Goal: Task Accomplishment & Management: Manage account settings

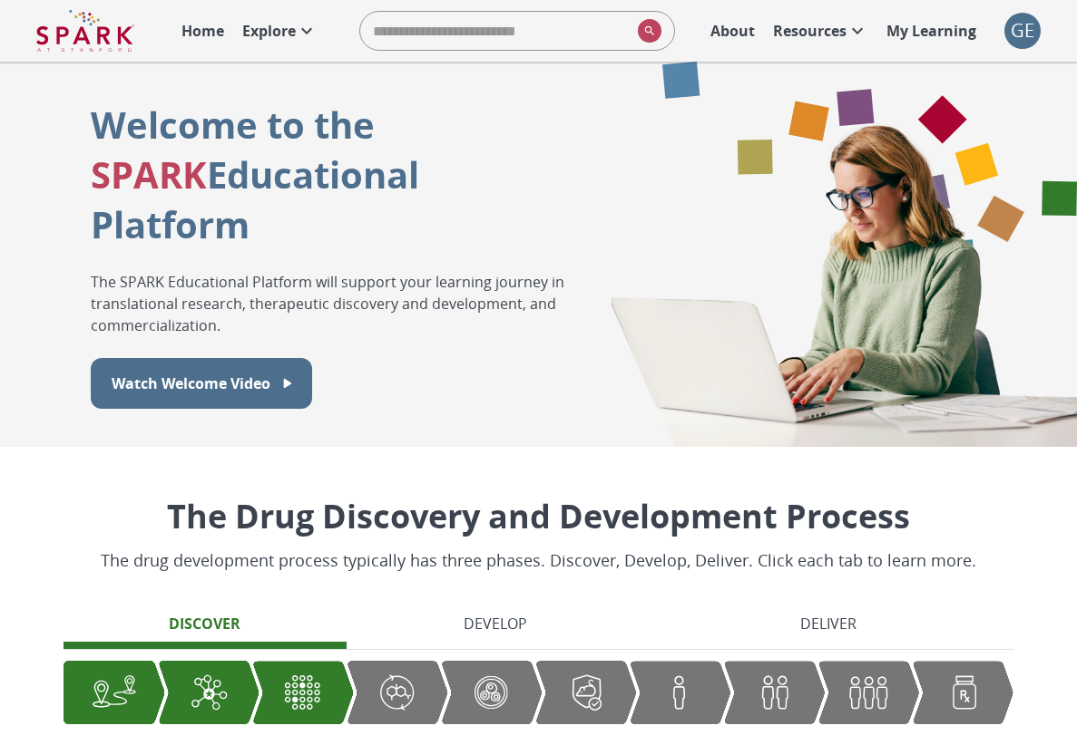
click at [1031, 16] on div "GE" at bounding box center [1022, 31] width 36 height 36
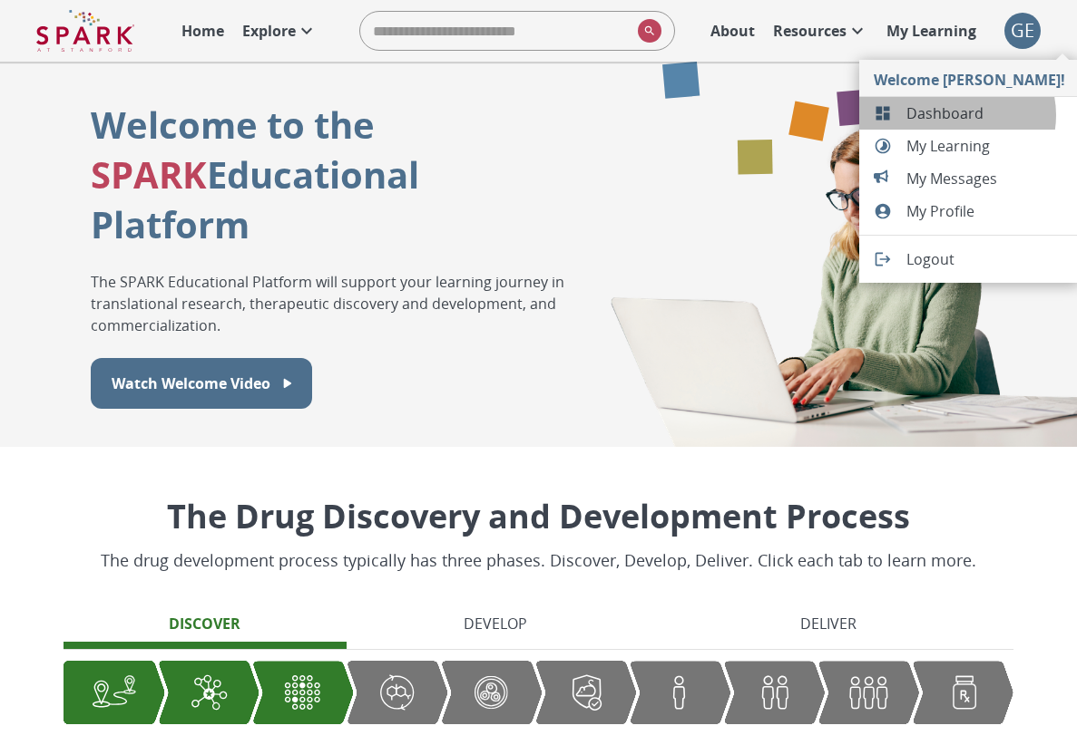
click at [956, 115] on span "Dashboard" at bounding box center [985, 113] width 159 height 22
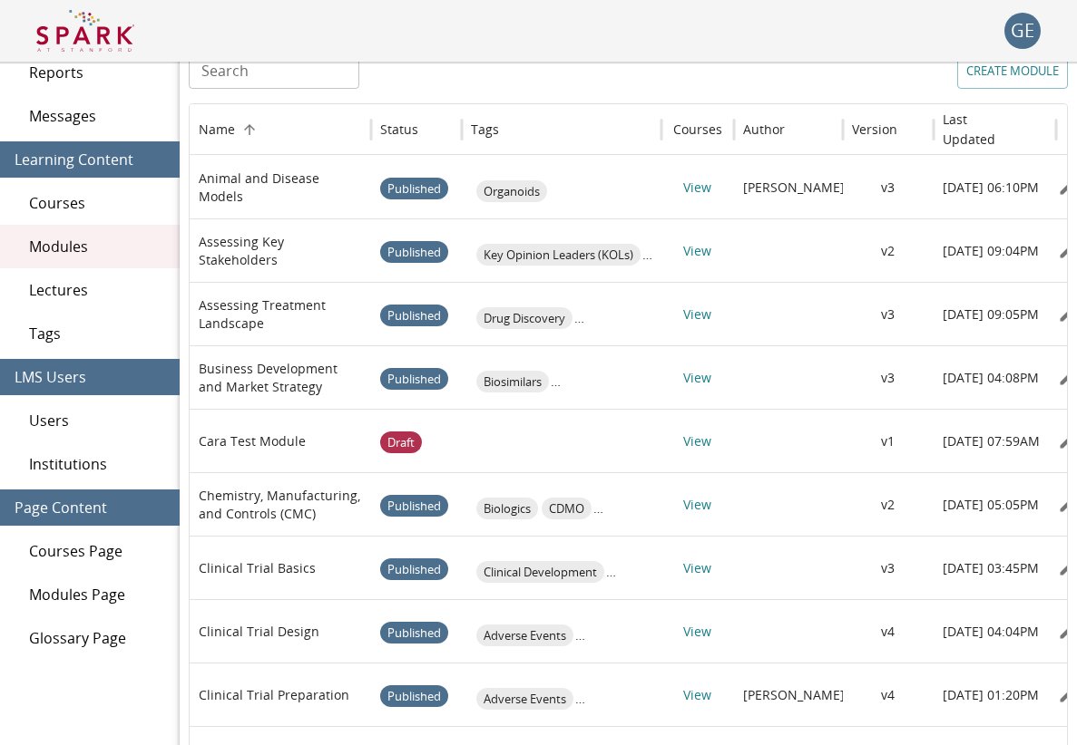
scroll to position [89, 0]
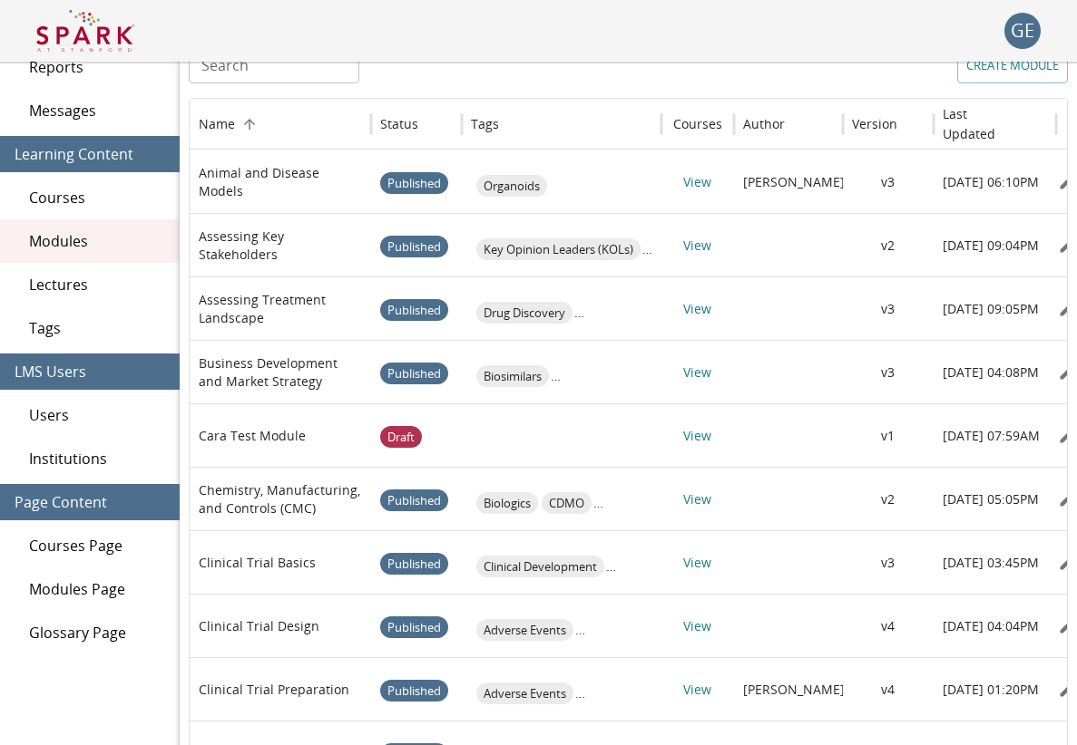
click at [61, 403] on div "Users" at bounding box center [90, 416] width 180 height 44
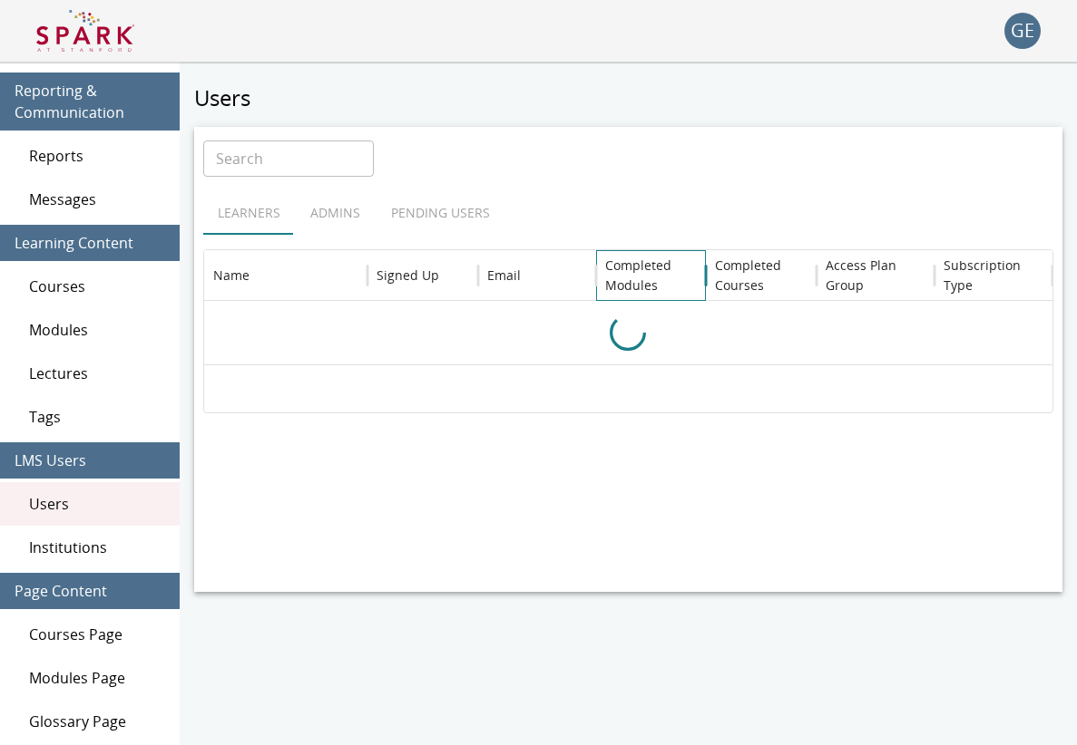
click at [634, 276] on h6 "Completed Modules" at bounding box center [651, 276] width 93 height 40
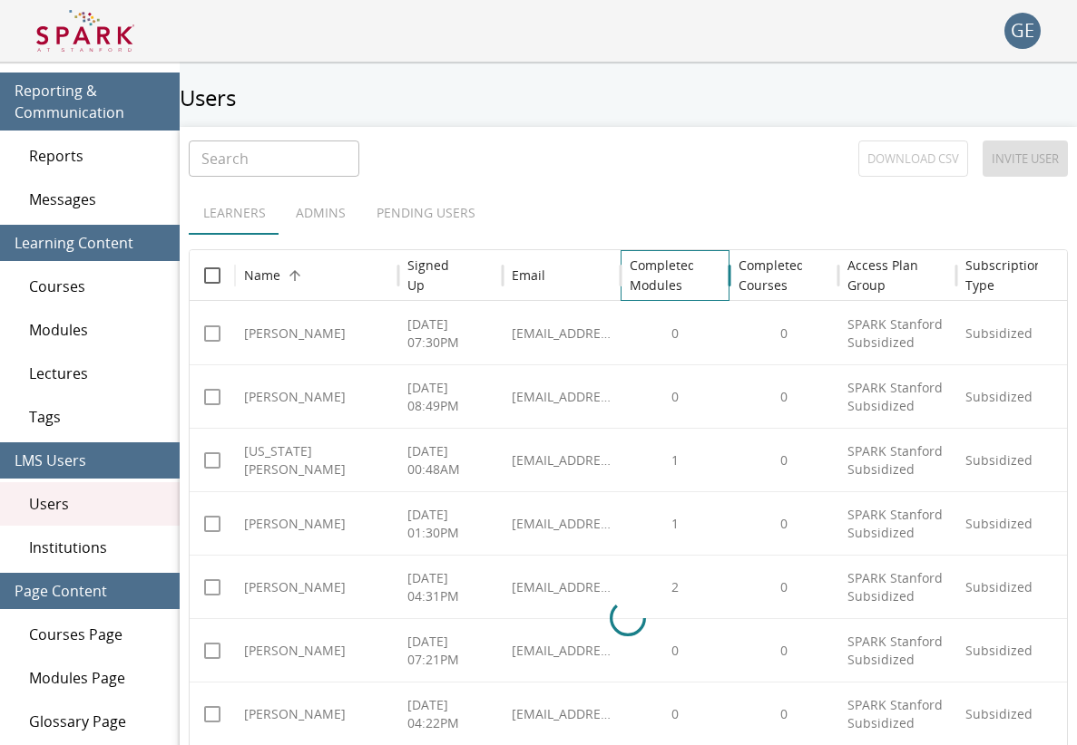
click at [685, 273] on h6 "Completed Modules" at bounding box center [662, 276] width 66 height 40
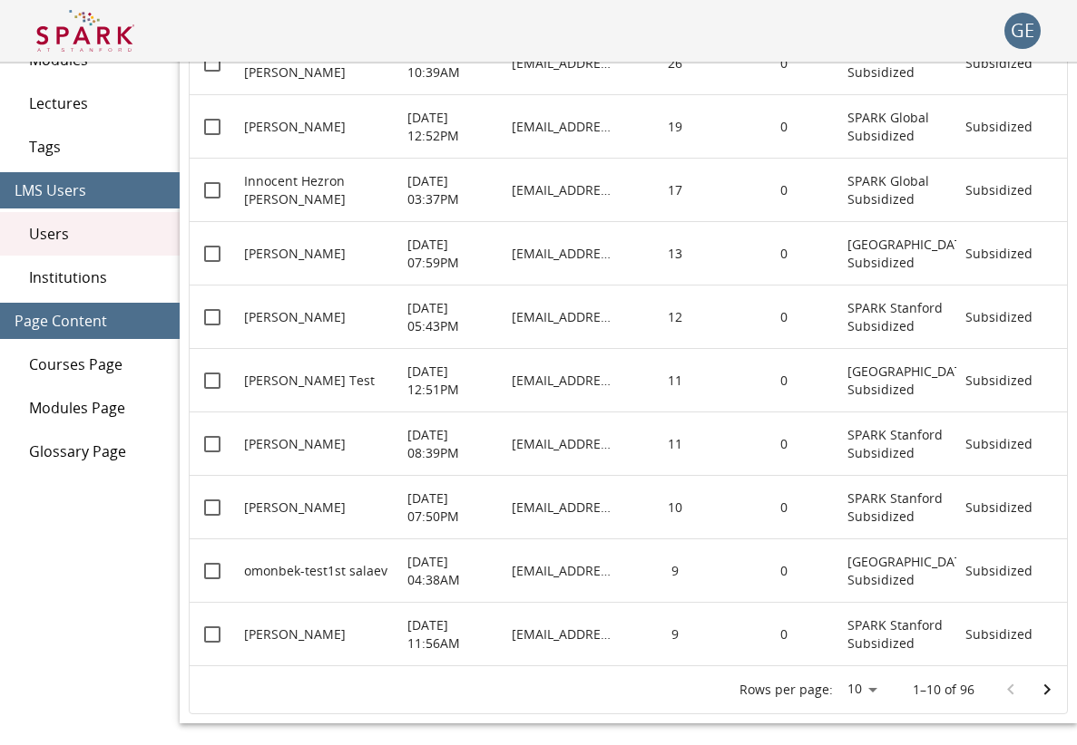
scroll to position [270, 0]
click at [1050, 682] on icon "Go to next page" at bounding box center [1047, 690] width 22 height 22
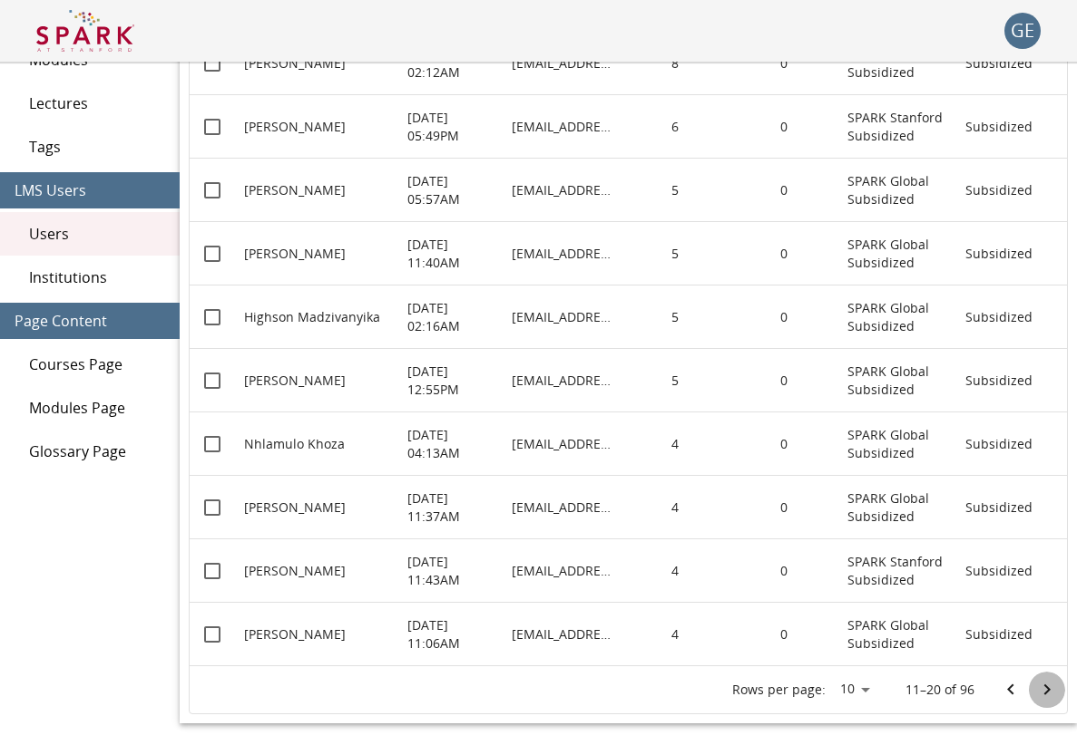
click at [1047, 685] on icon "Go to next page" at bounding box center [1047, 690] width 22 height 22
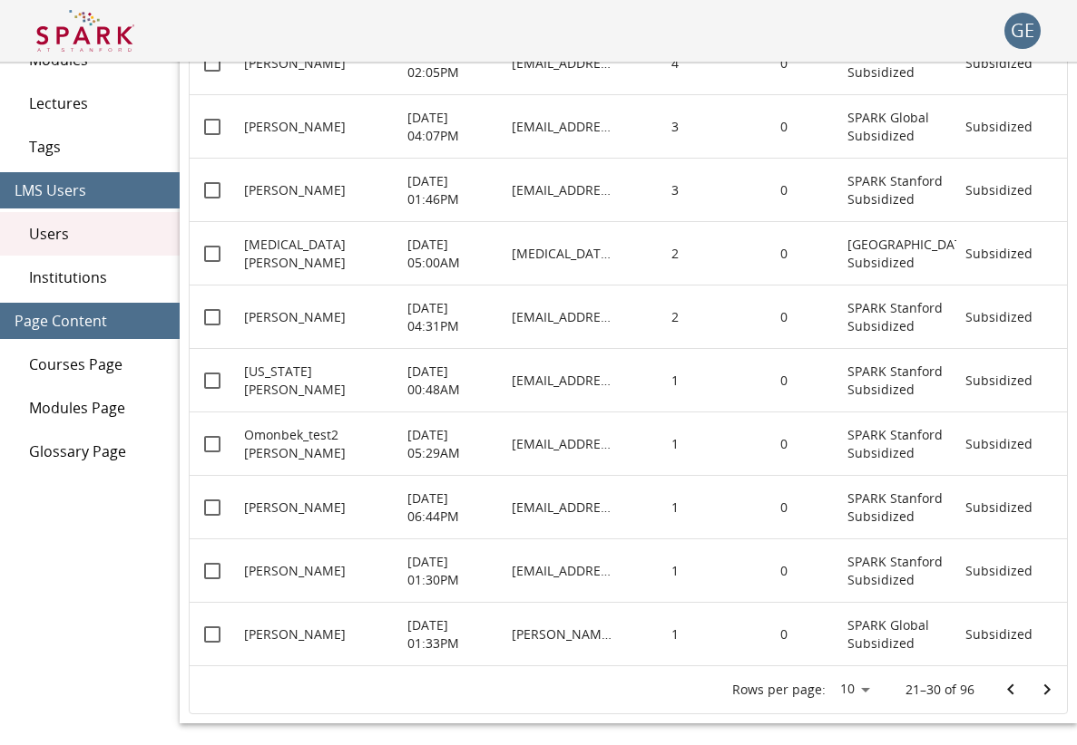
click at [1046, 693] on icon "Go to next page" at bounding box center [1047, 690] width 6 height 11
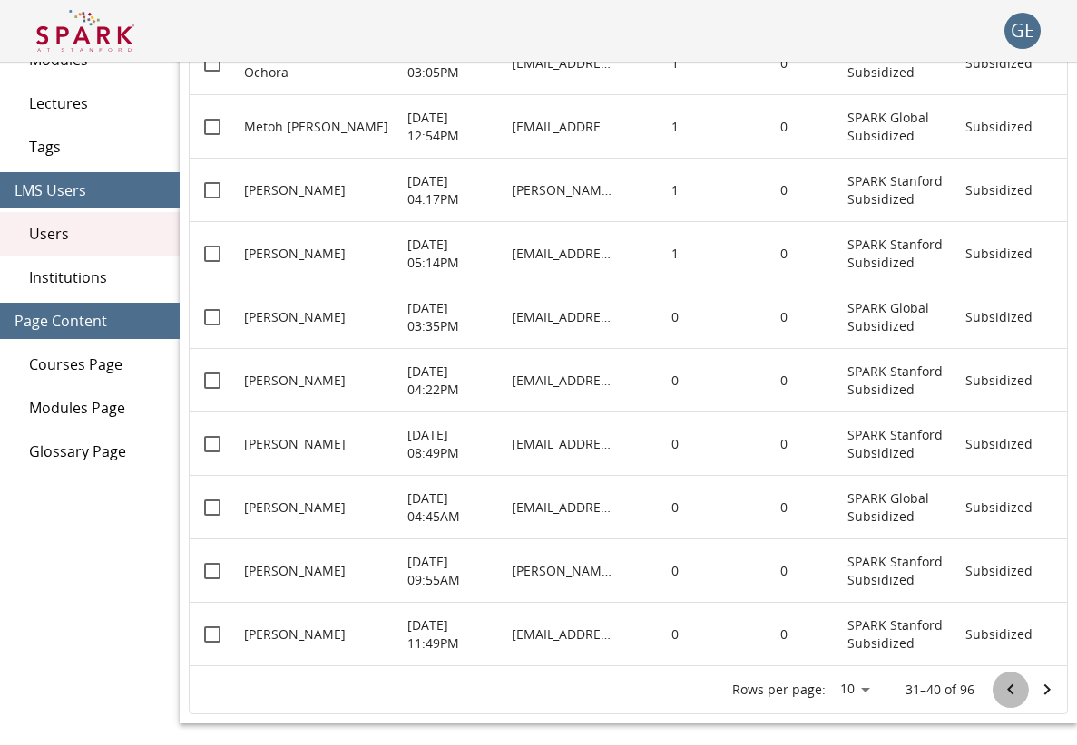
click at [1009, 684] on icon "Go to previous page" at bounding box center [1010, 690] width 22 height 22
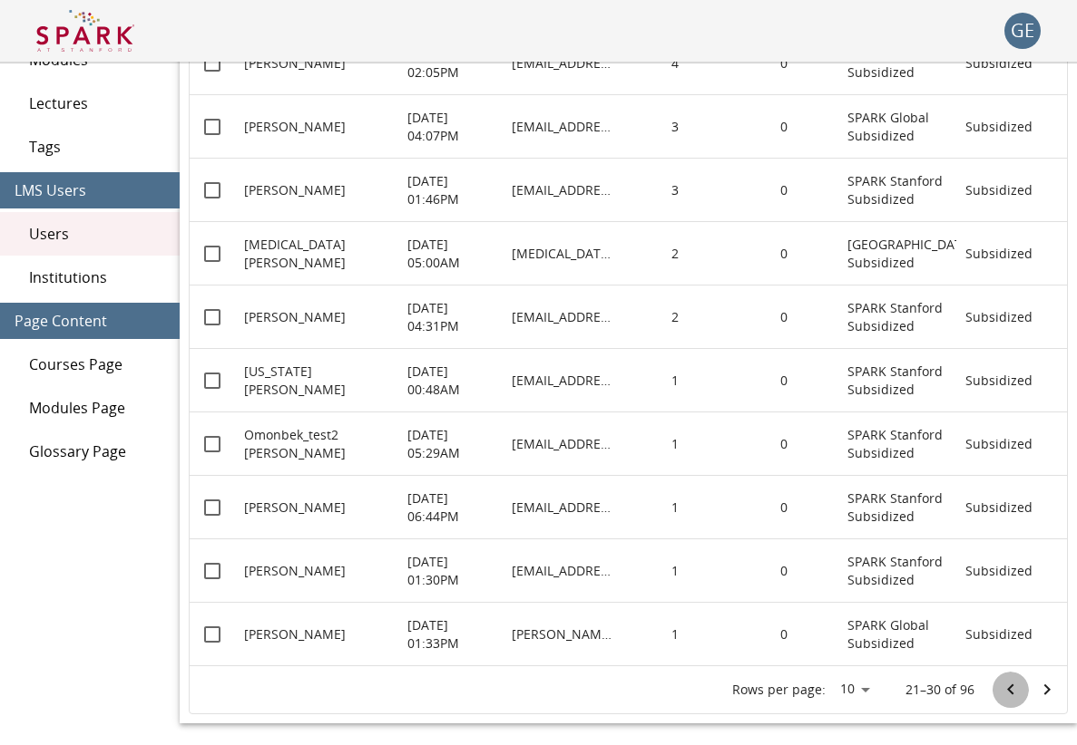
click at [1008, 693] on icon "Go to previous page" at bounding box center [1010, 690] width 22 height 22
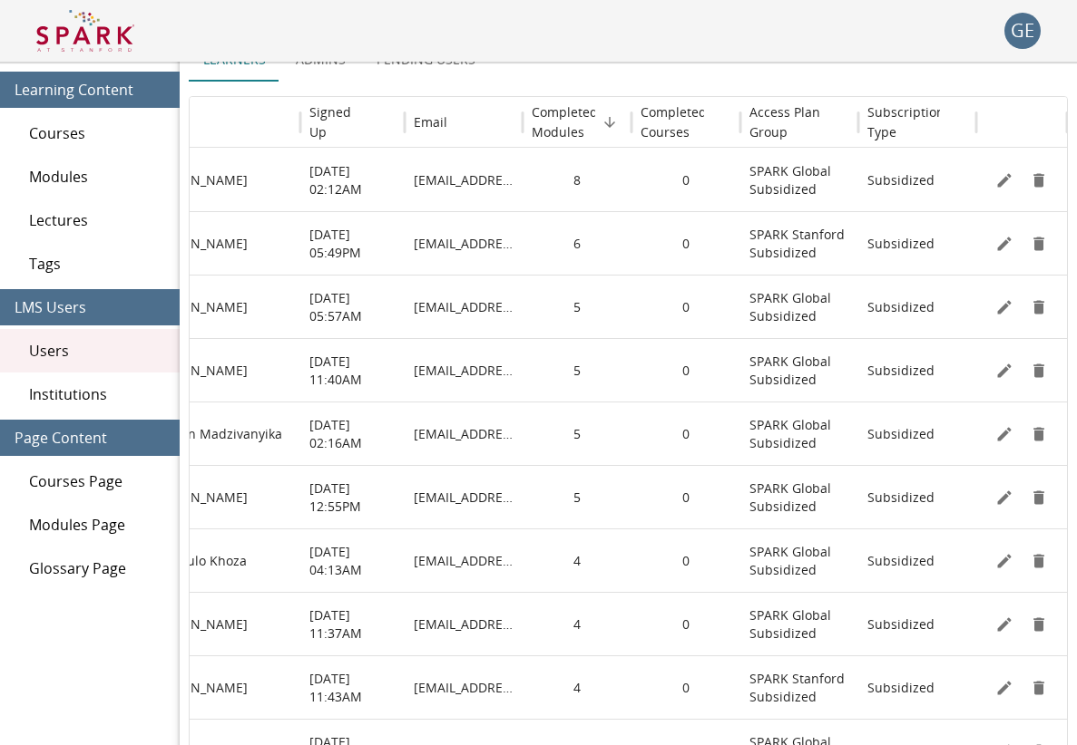
scroll to position [0, 98]
click at [997, 174] on icon "Edit" at bounding box center [1004, 180] width 18 height 18
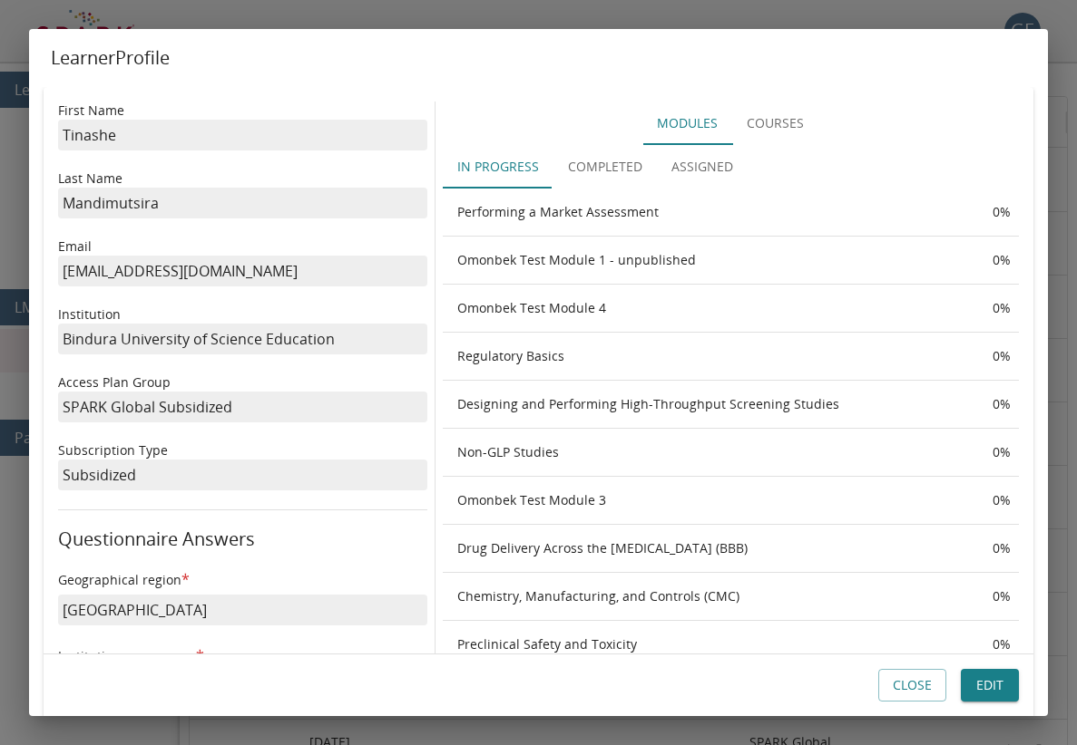
click at [597, 169] on button "Completed" at bounding box center [604, 167] width 103 height 44
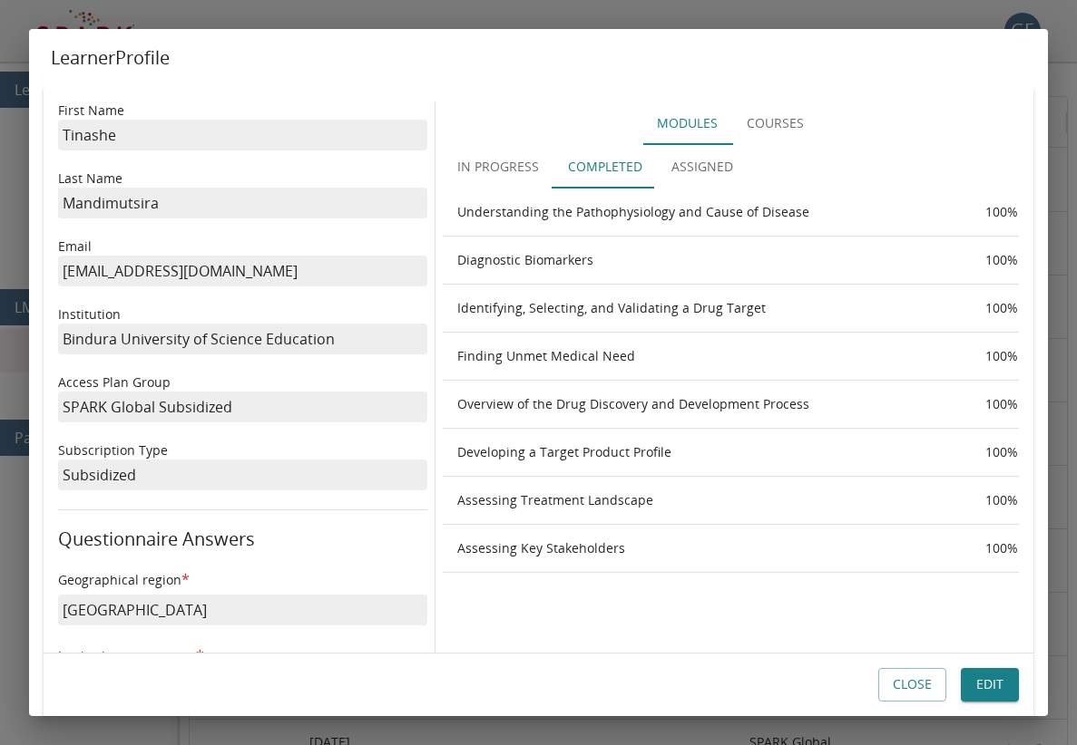
click at [502, 175] on button "In Progress" at bounding box center [498, 167] width 111 height 44
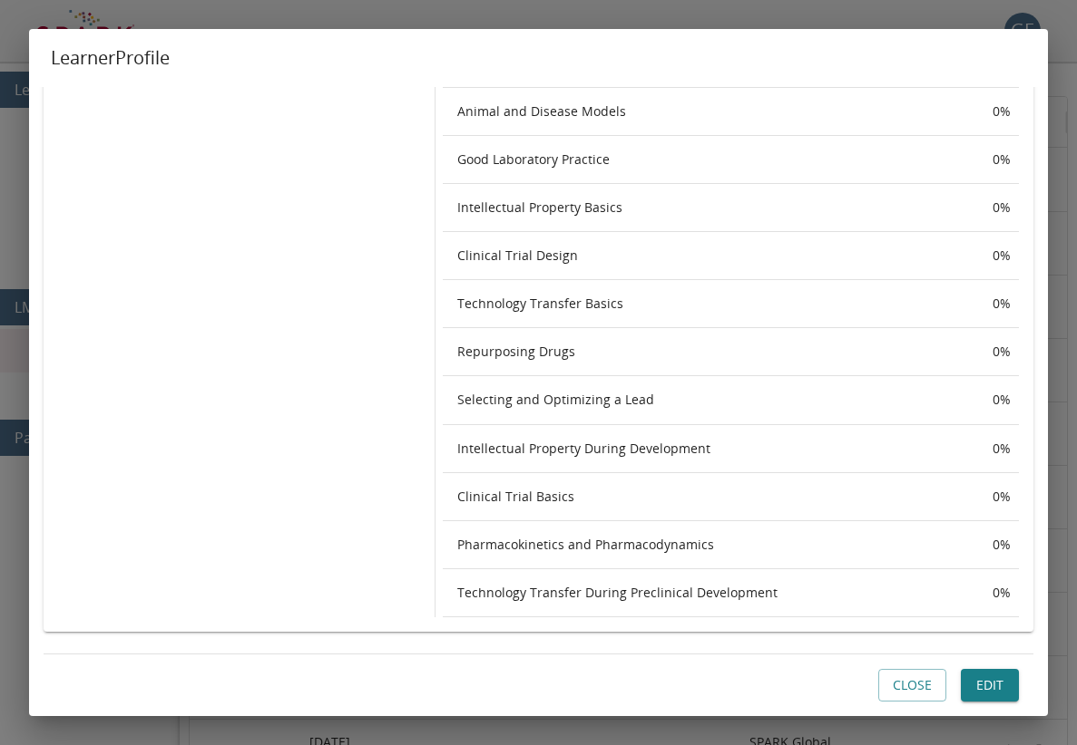
scroll to position [1301, 0]
click at [897, 689] on button "Close" at bounding box center [912, 686] width 68 height 34
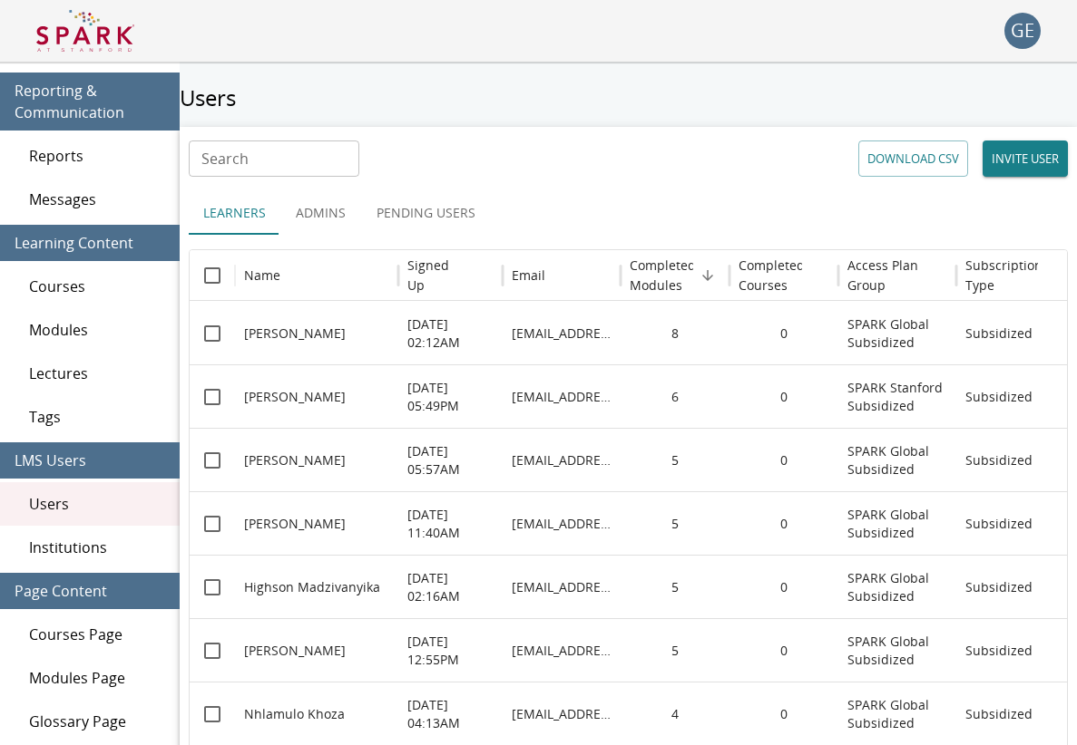
scroll to position [0, 0]
click at [113, 283] on span "Courses" at bounding box center [97, 287] width 136 height 22
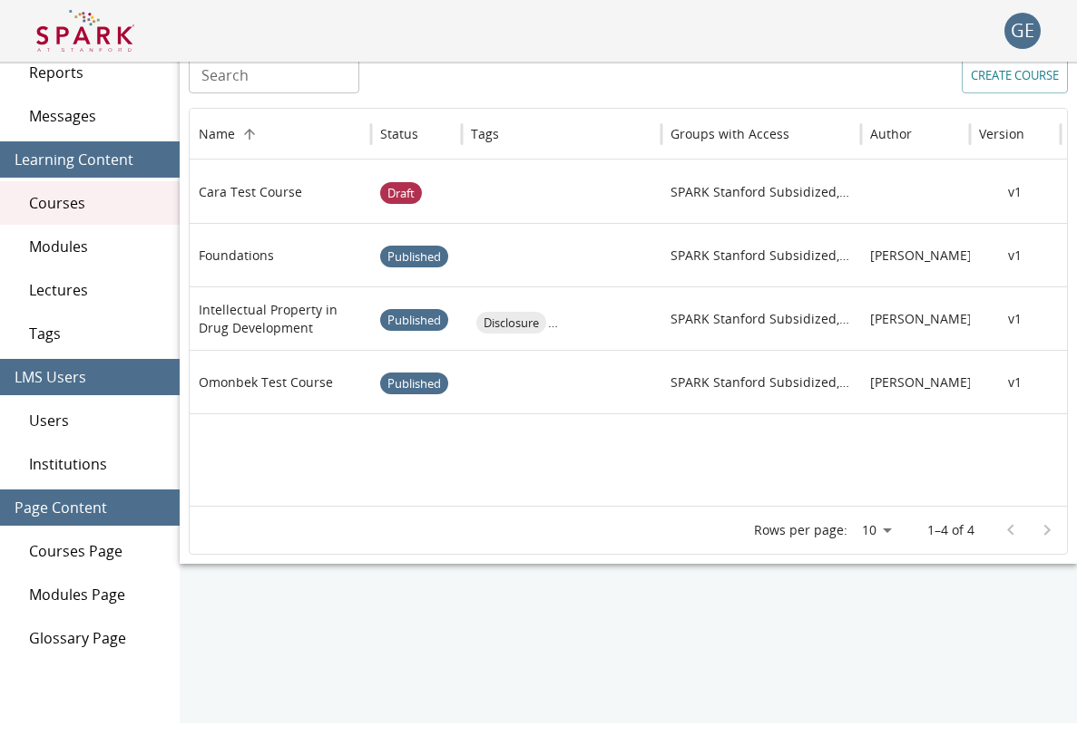
scroll to position [83, 0]
click at [74, 548] on span "Courses Page" at bounding box center [97, 552] width 136 height 22
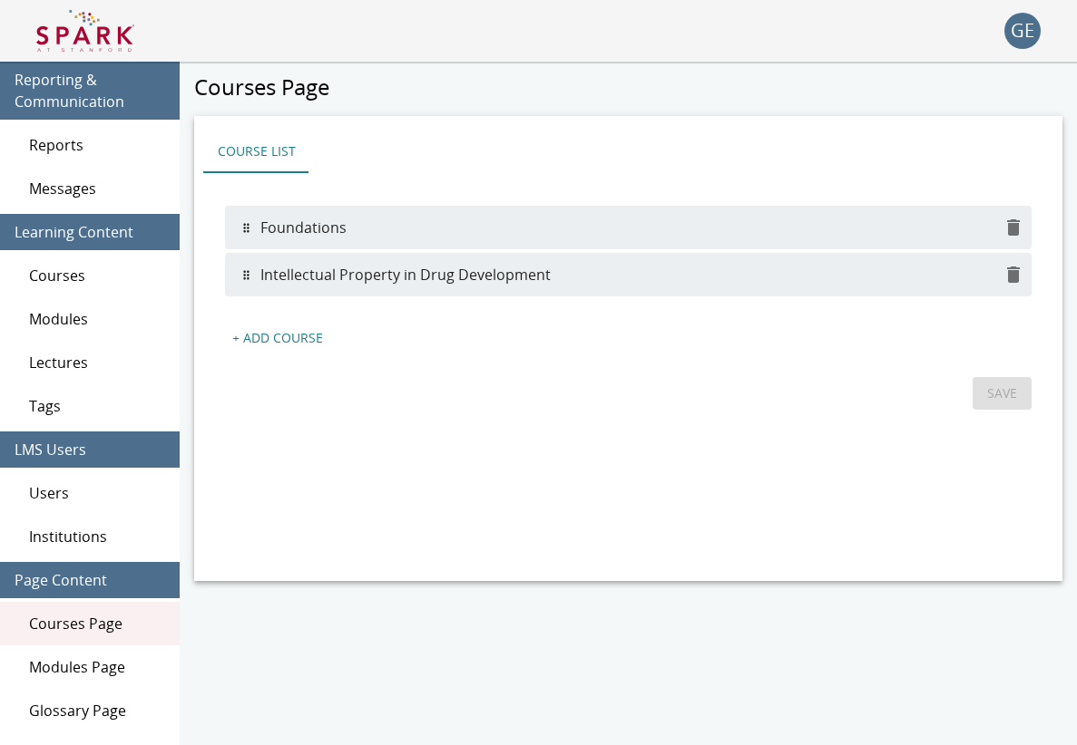
scroll to position [17, 0]
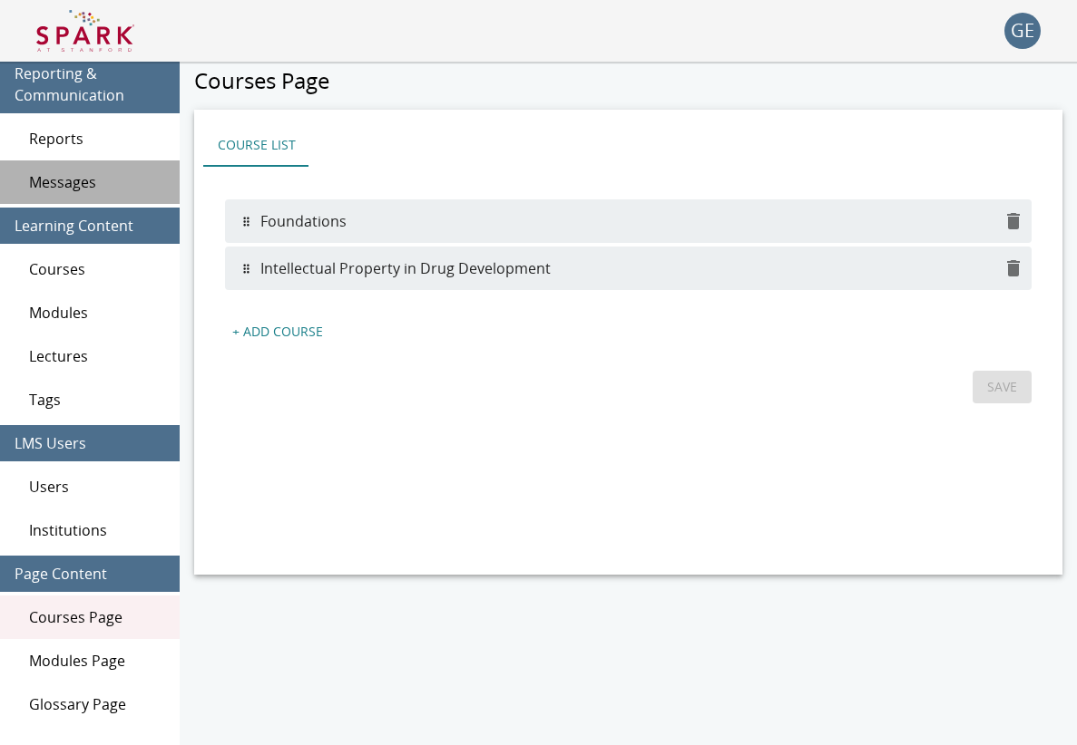
click at [91, 180] on span "Messages" at bounding box center [97, 182] width 136 height 22
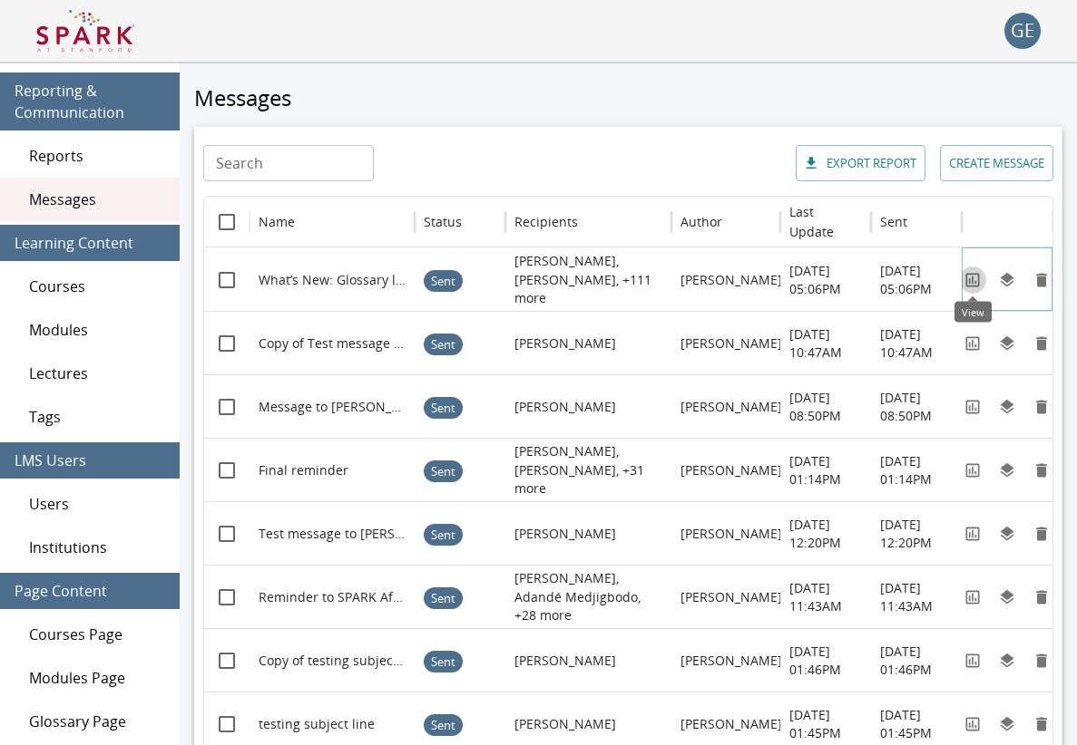
click at [973, 273] on icon "View" at bounding box center [973, 280] width 14 height 14
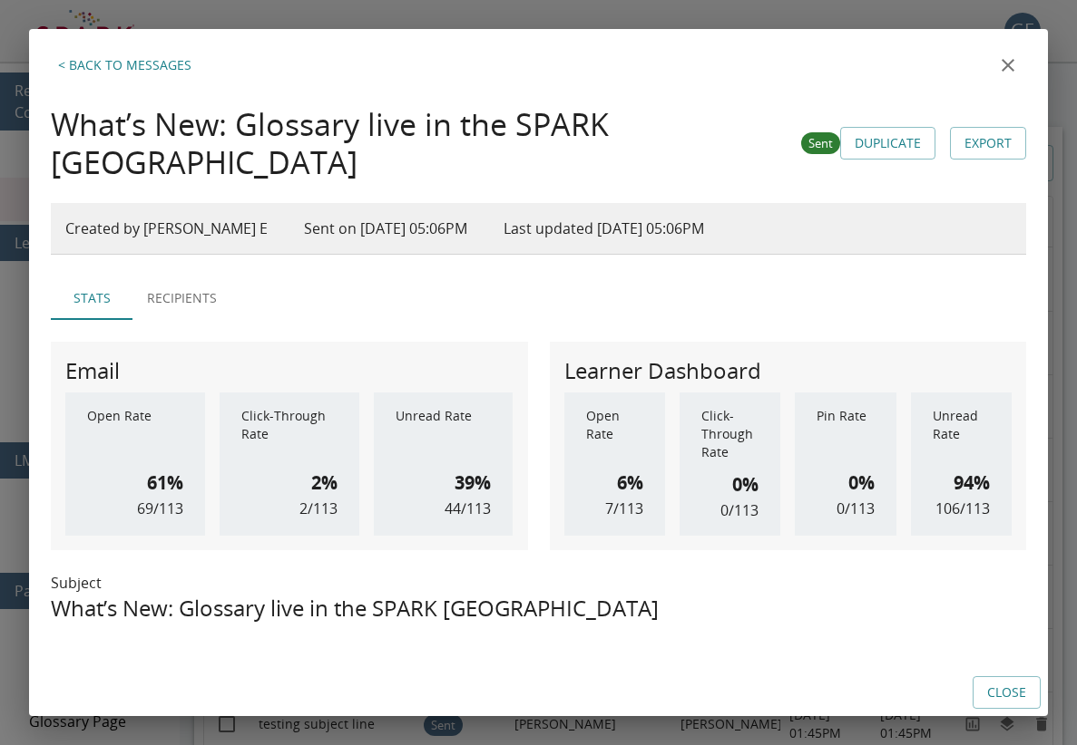
click at [1010, 61] on icon "close" at bounding box center [1008, 65] width 22 height 22
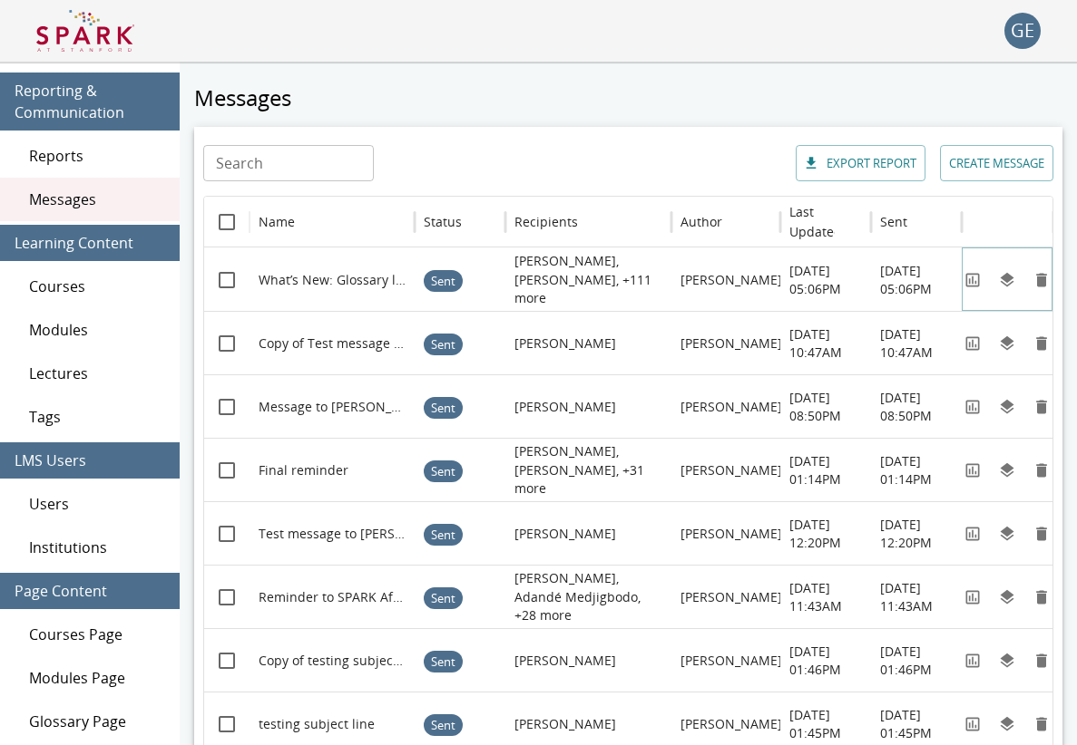
scroll to position [0, -3]
click at [968, 469] on icon "View" at bounding box center [972, 471] width 18 height 18
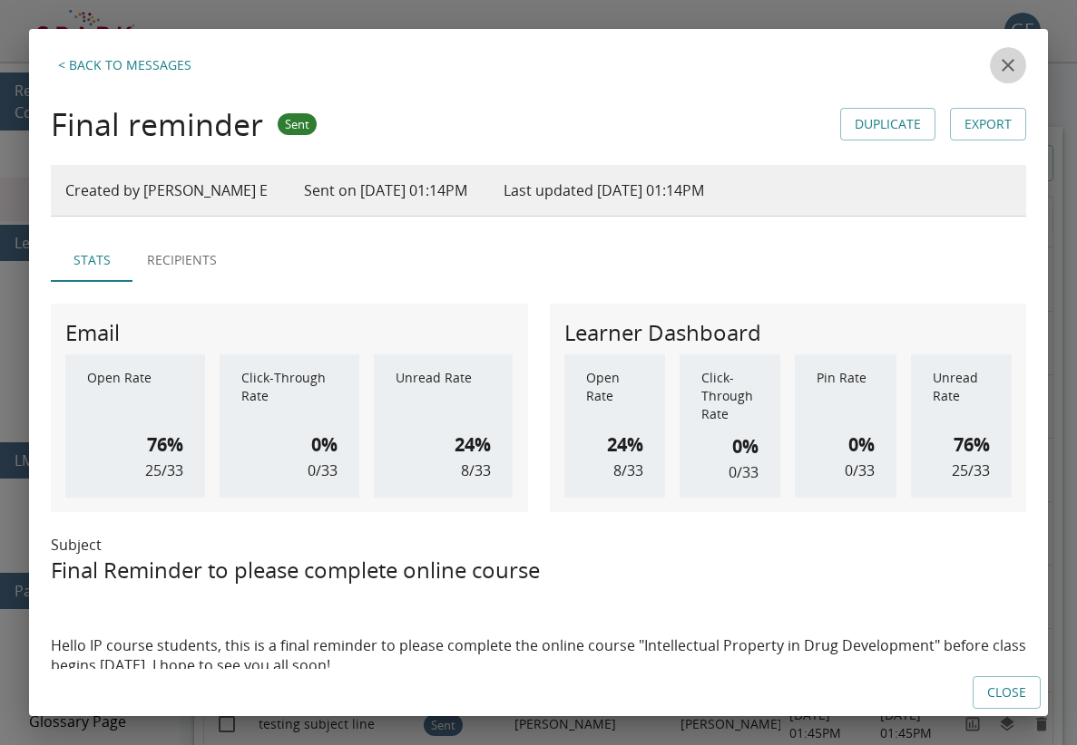
click at [1012, 65] on icon "close" at bounding box center [1008, 65] width 22 height 22
